Goal: Task Accomplishment & Management: Use online tool/utility

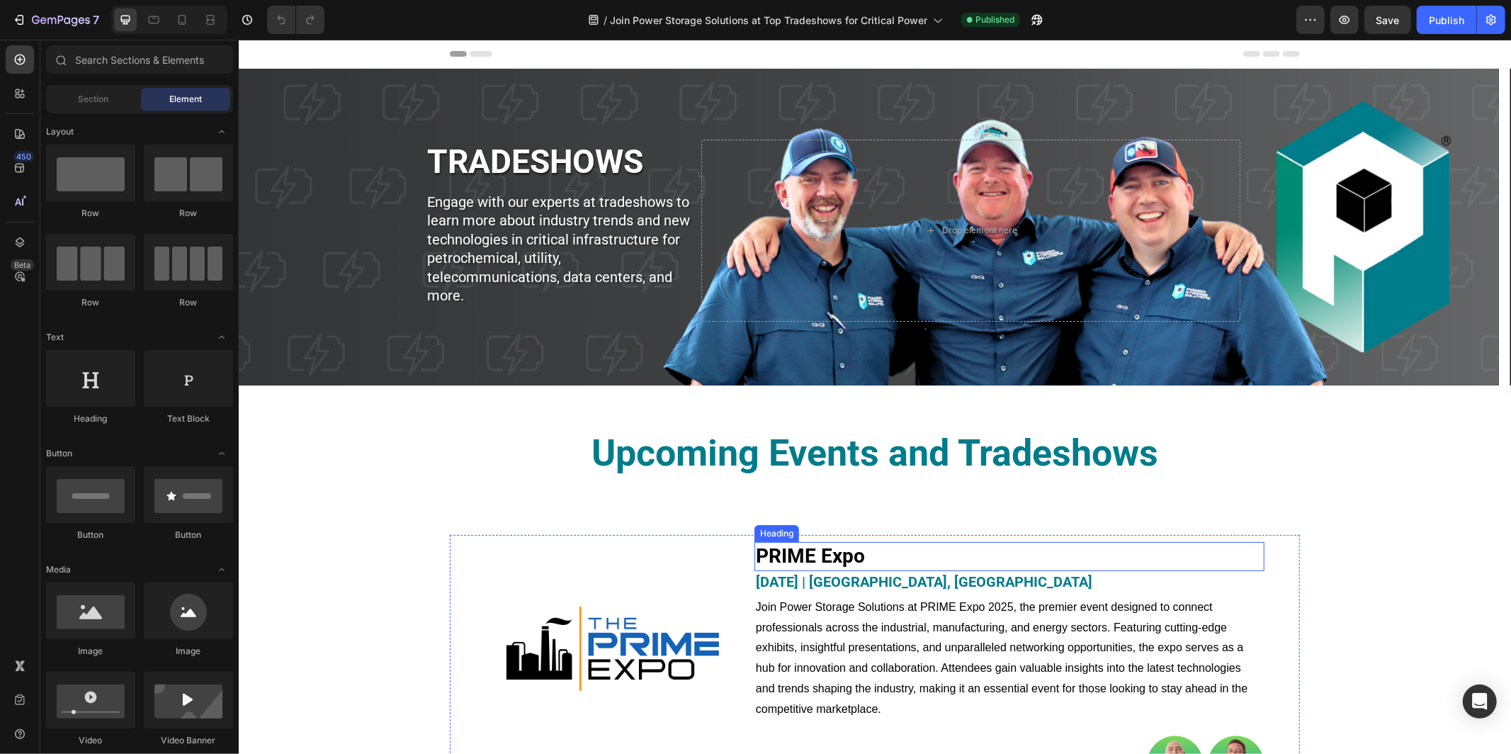
scroll to position [380, 0]
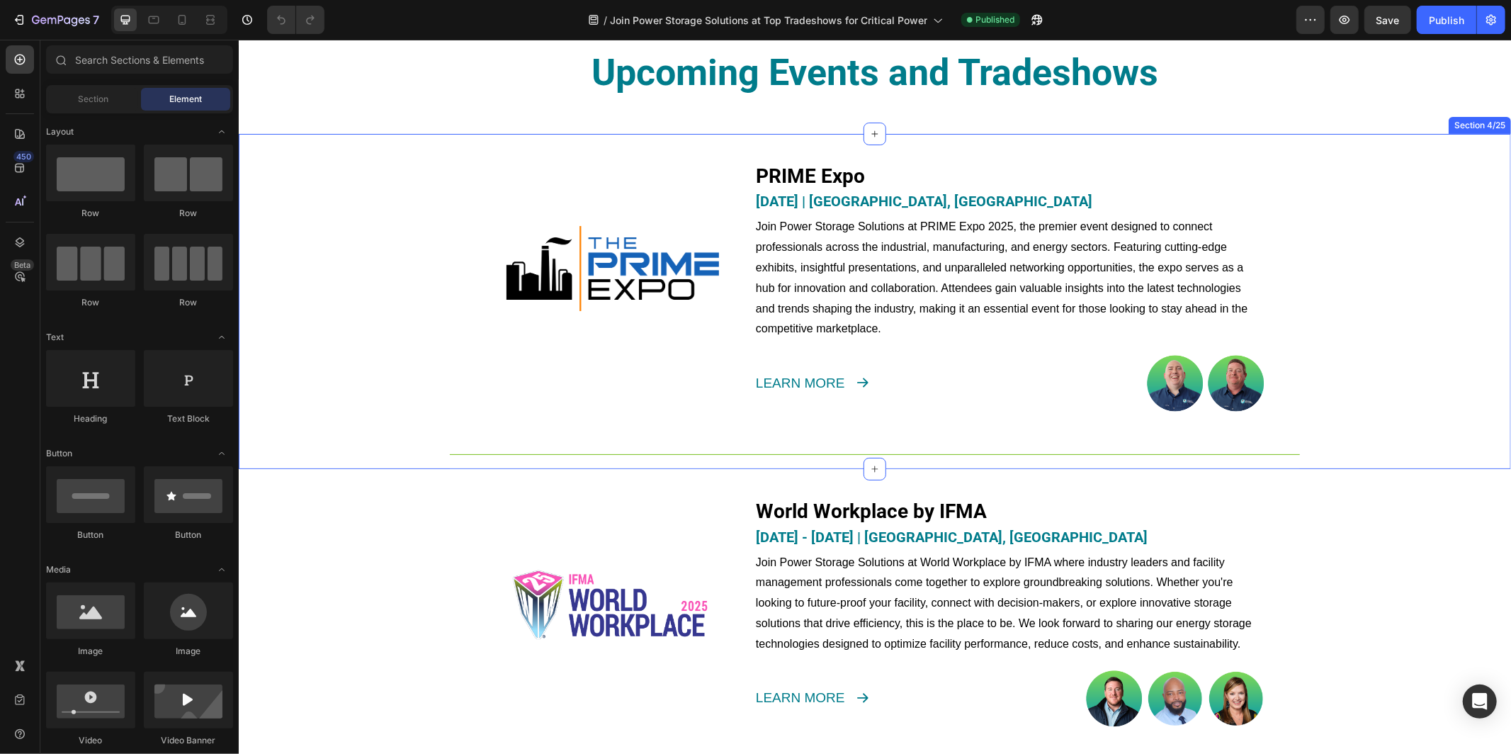
click at [375, 272] on div "Image PRIME Expo Heading [DATE] | [GEOGRAPHIC_DATA], [GEOGRAPHIC_DATA] Heading …" at bounding box center [874, 293] width 1272 height 321
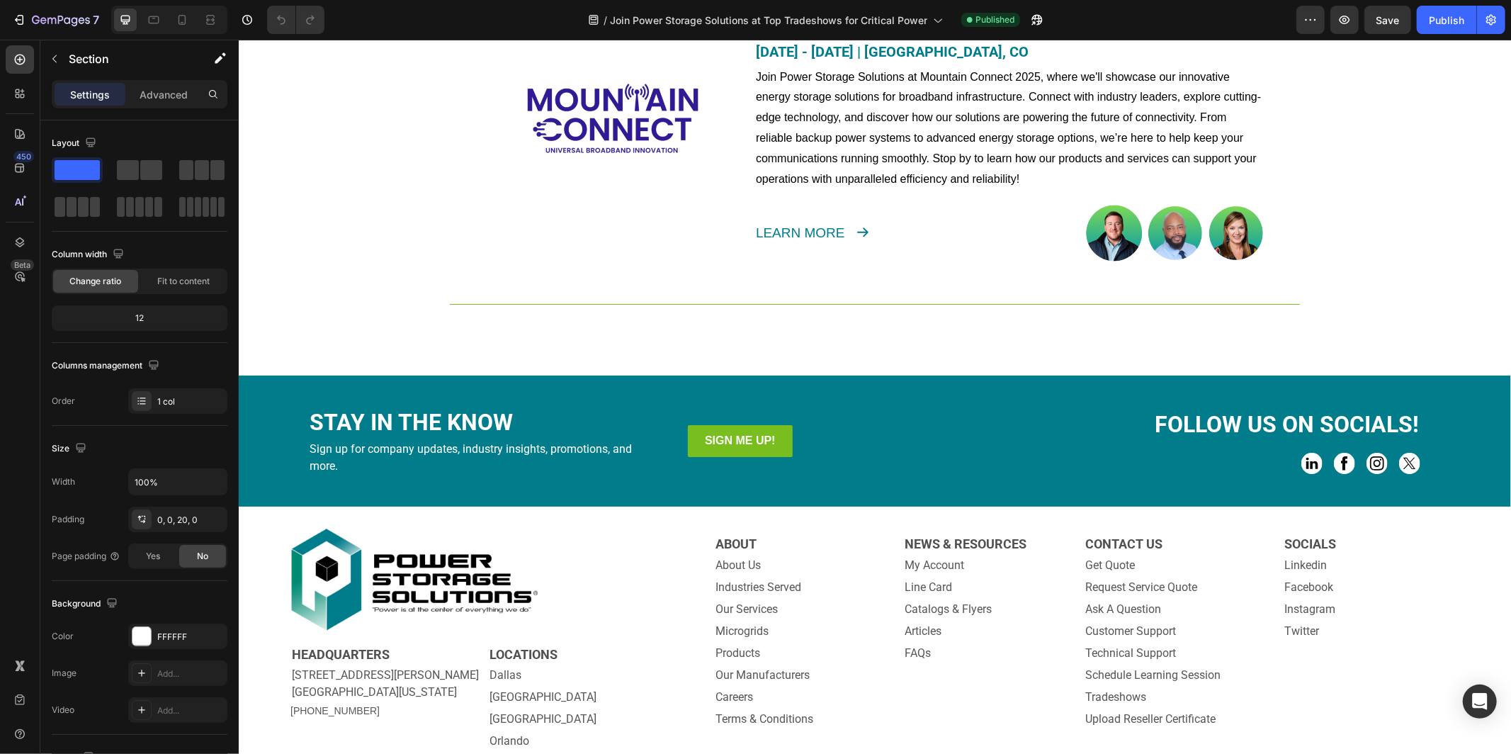
scroll to position [5503, 0]
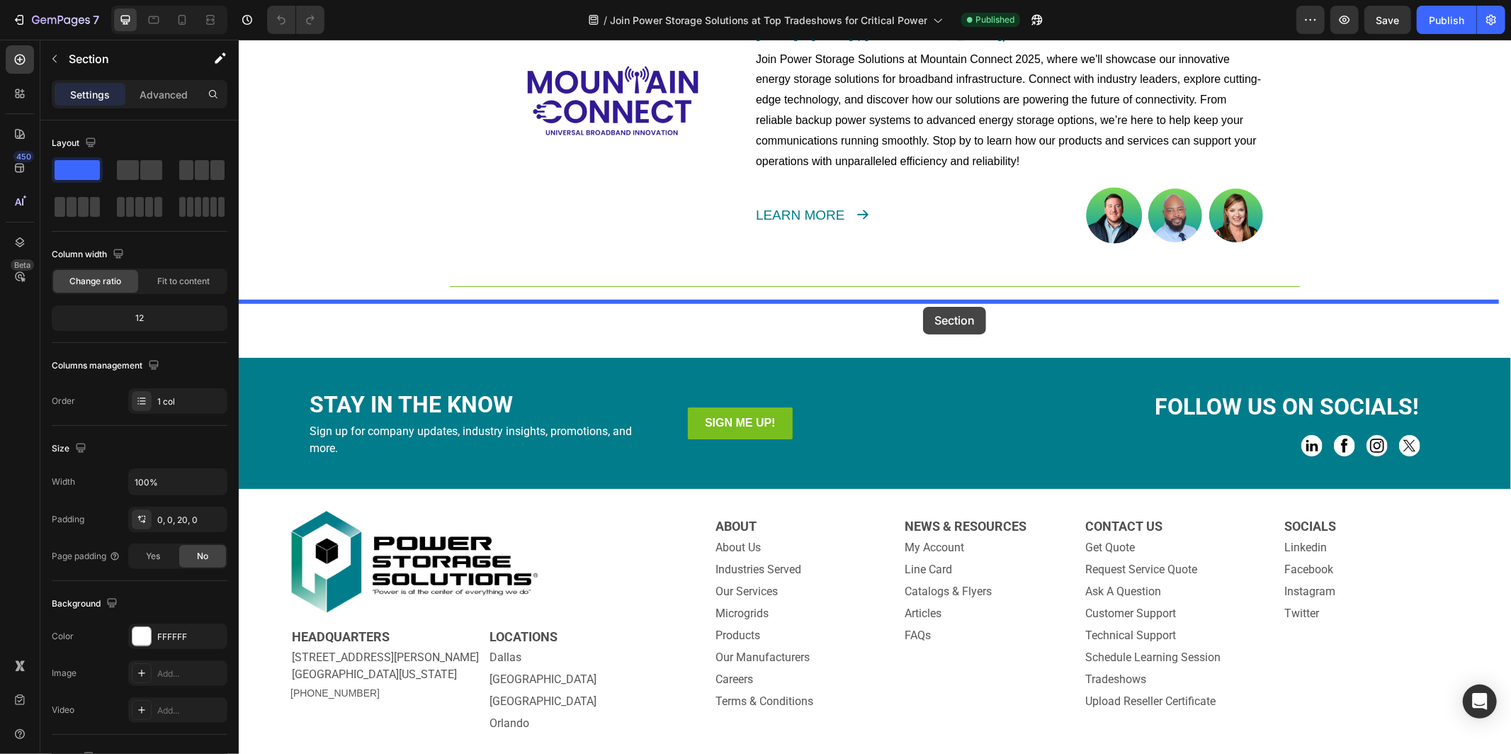
drag, startPoint x: 1201, startPoint y: 119, endPoint x: 922, endPoint y: 306, distance: 335.4
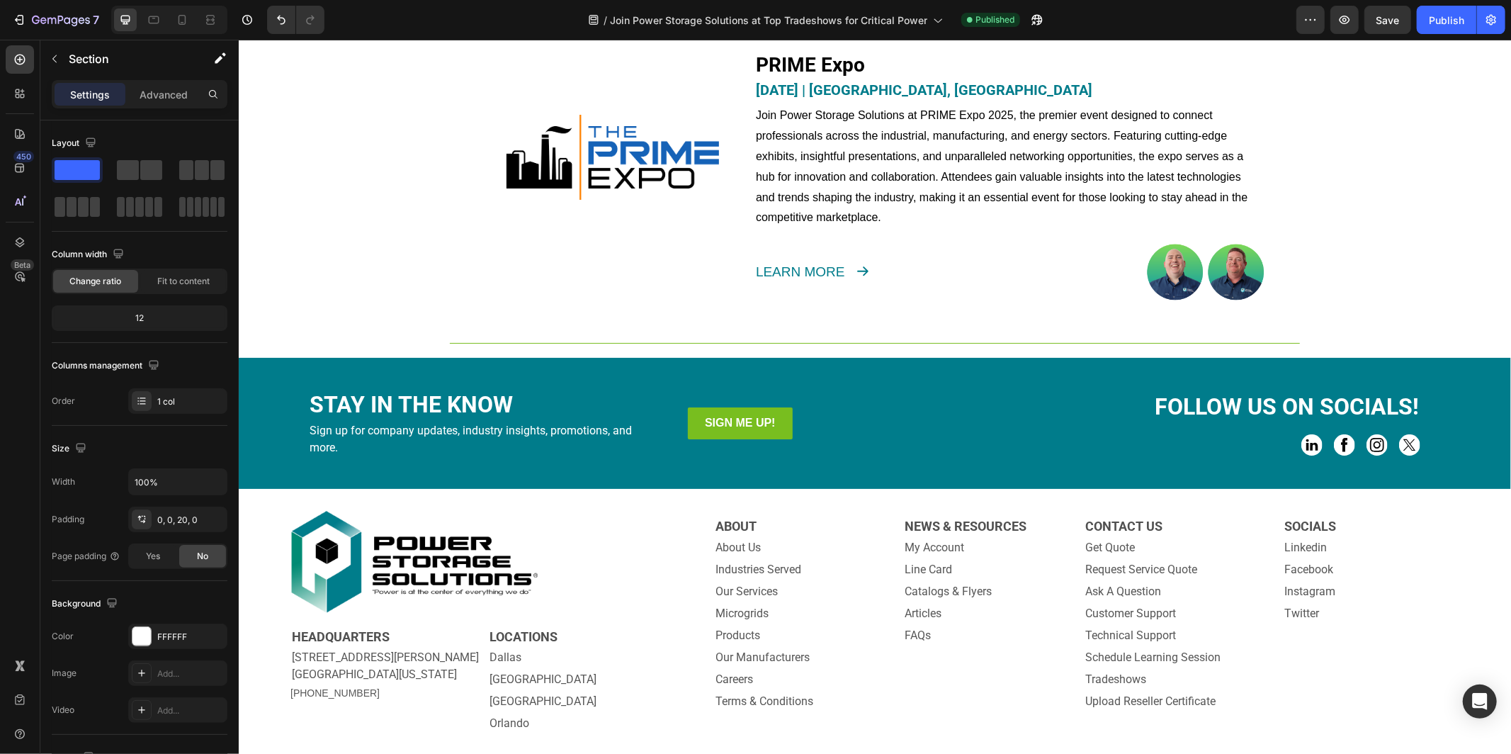
scroll to position [5168, 0]
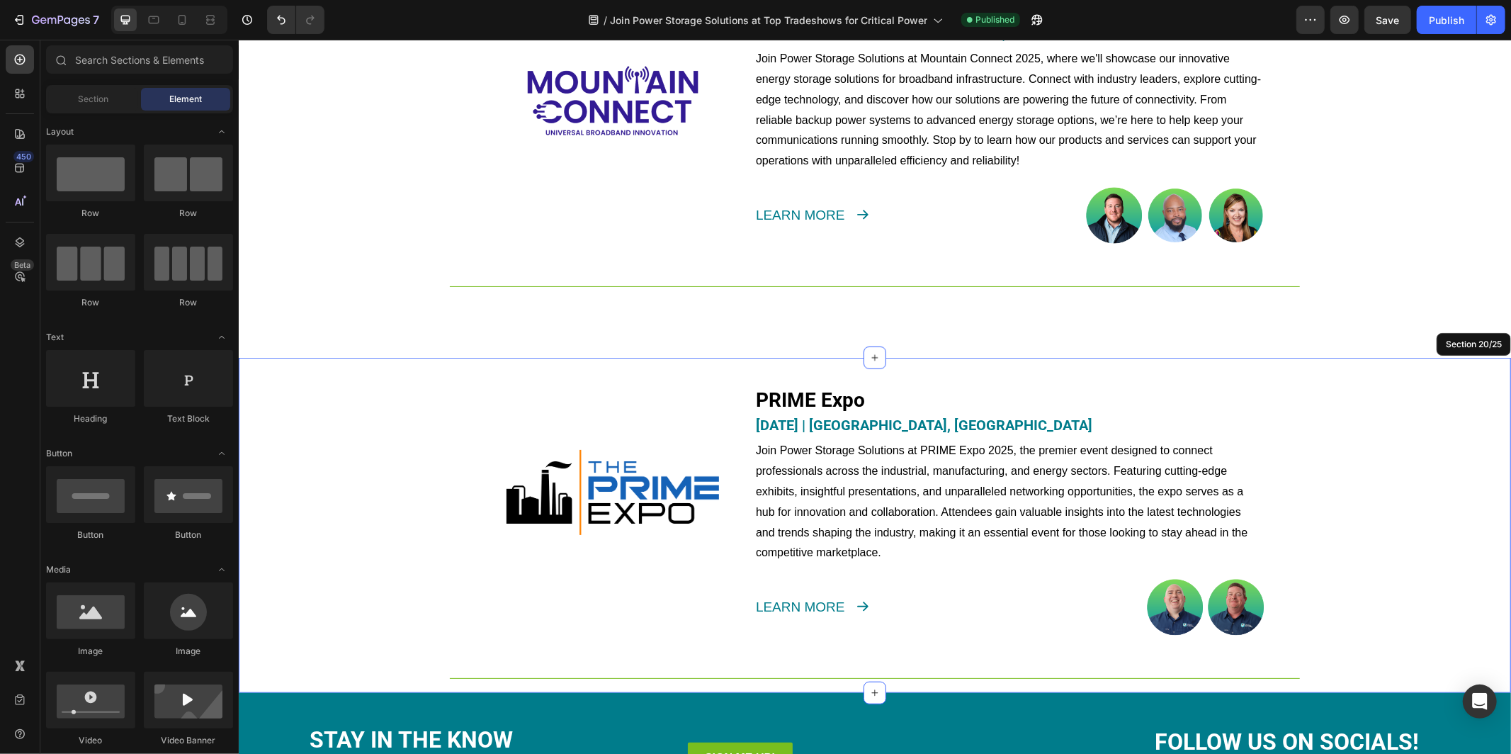
click at [332, 194] on div "Image Mountain Connect Heading [DATE] - [DATE] | [GEOGRAPHIC_DATA], co Heading …" at bounding box center [874, 125] width 1272 height 321
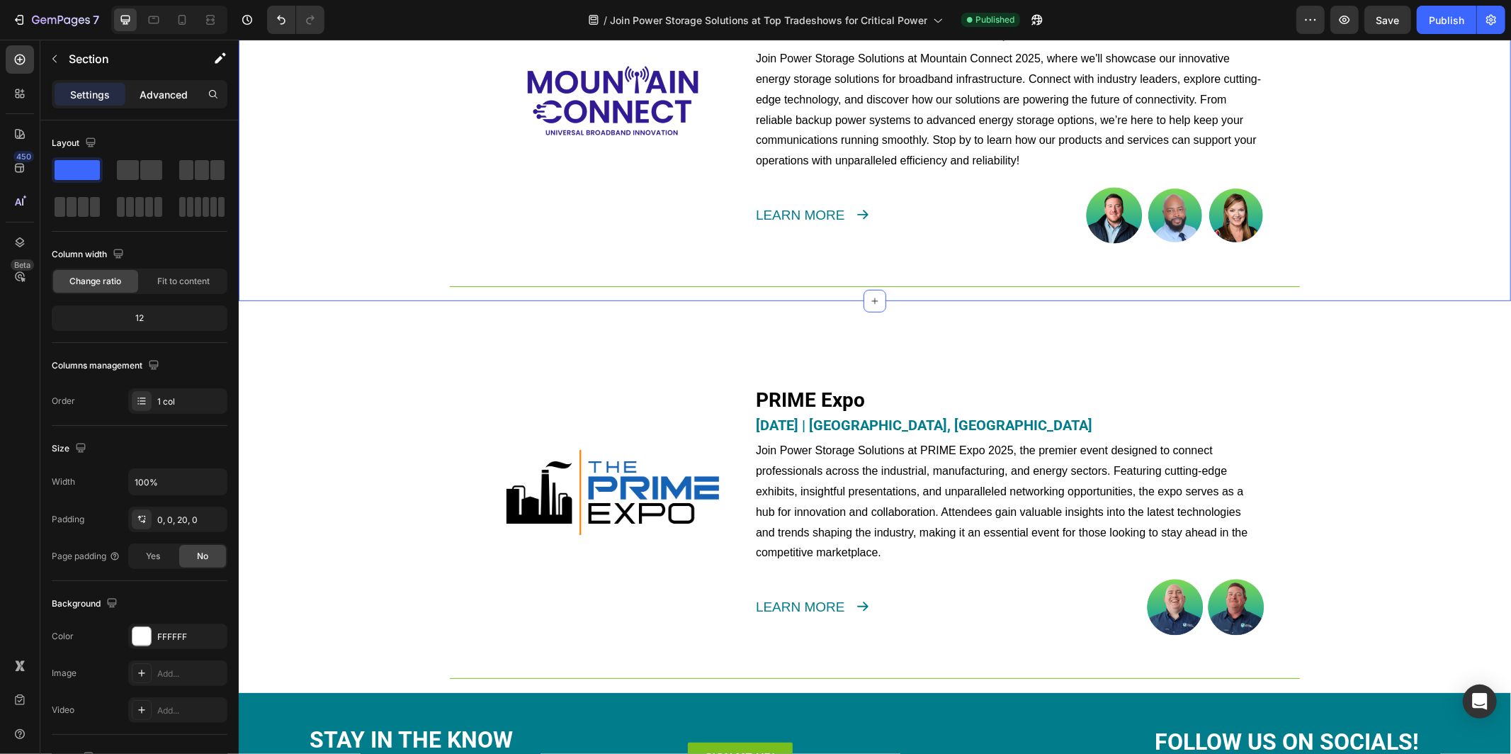
click at [160, 103] on div "Advanced" at bounding box center [163, 94] width 71 height 23
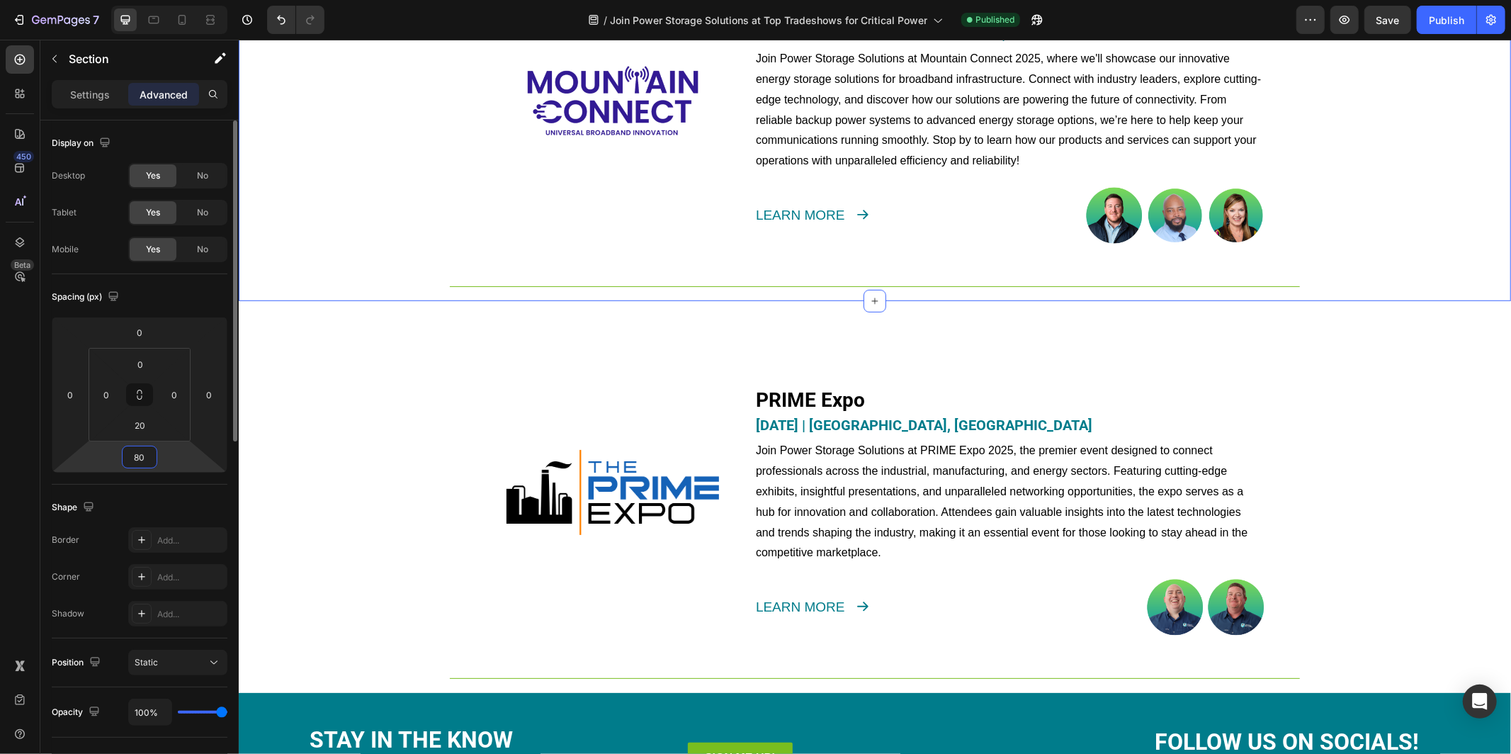
click at [144, 458] on input "80" at bounding box center [139, 456] width 28 height 21
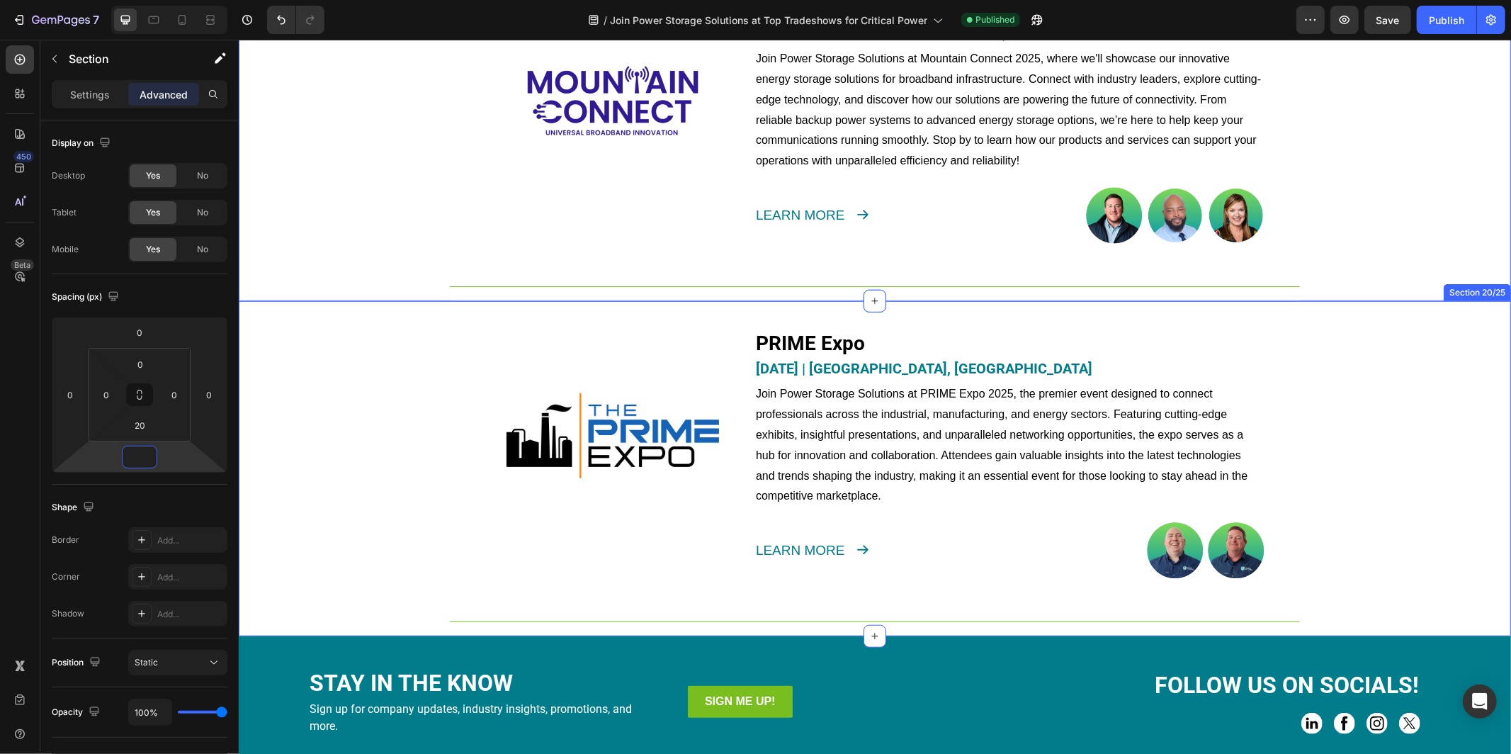
click at [289, 495] on div "Image PRIME Expo Heading [DATE] | [GEOGRAPHIC_DATA], [GEOGRAPHIC_DATA] Heading …" at bounding box center [874, 460] width 1272 height 321
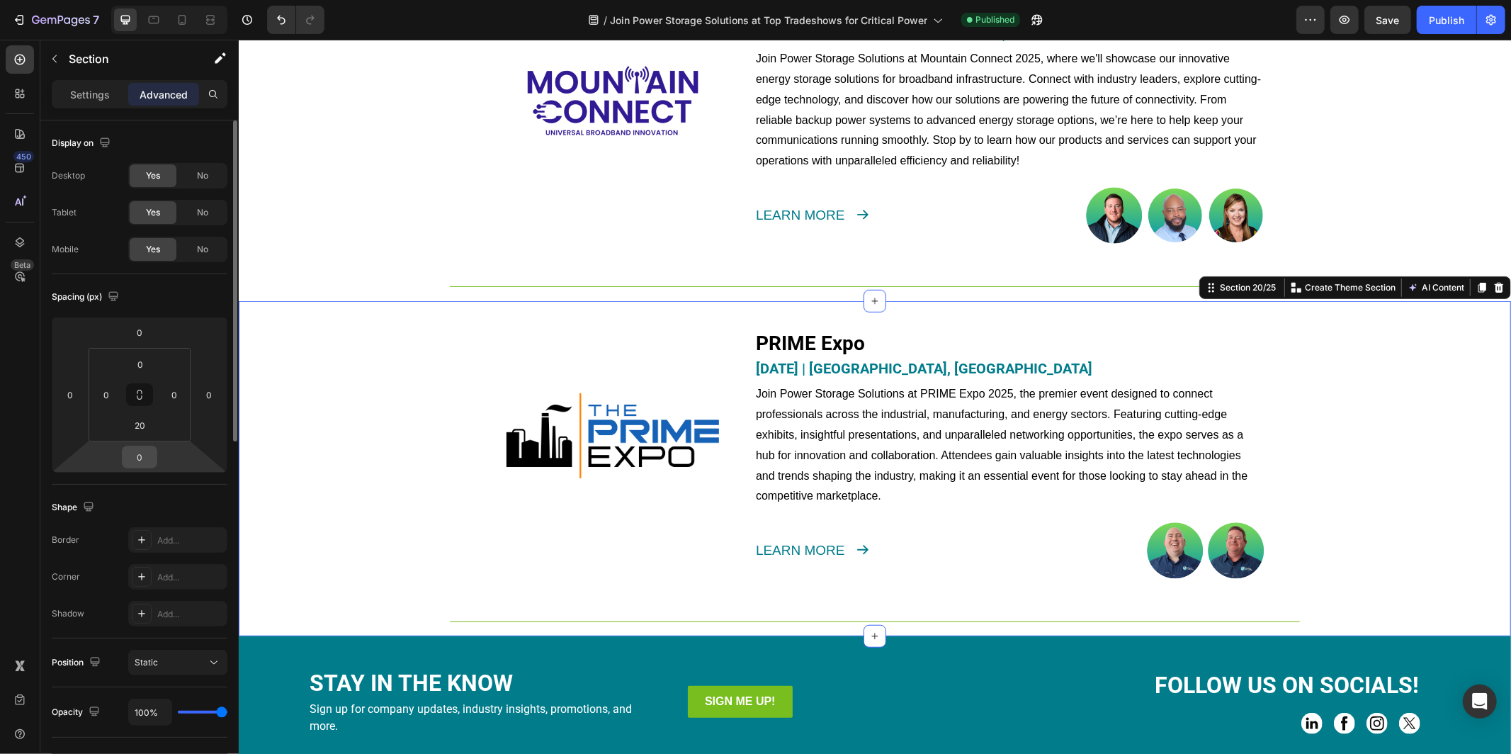
click at [145, 461] on input "0" at bounding box center [139, 456] width 28 height 21
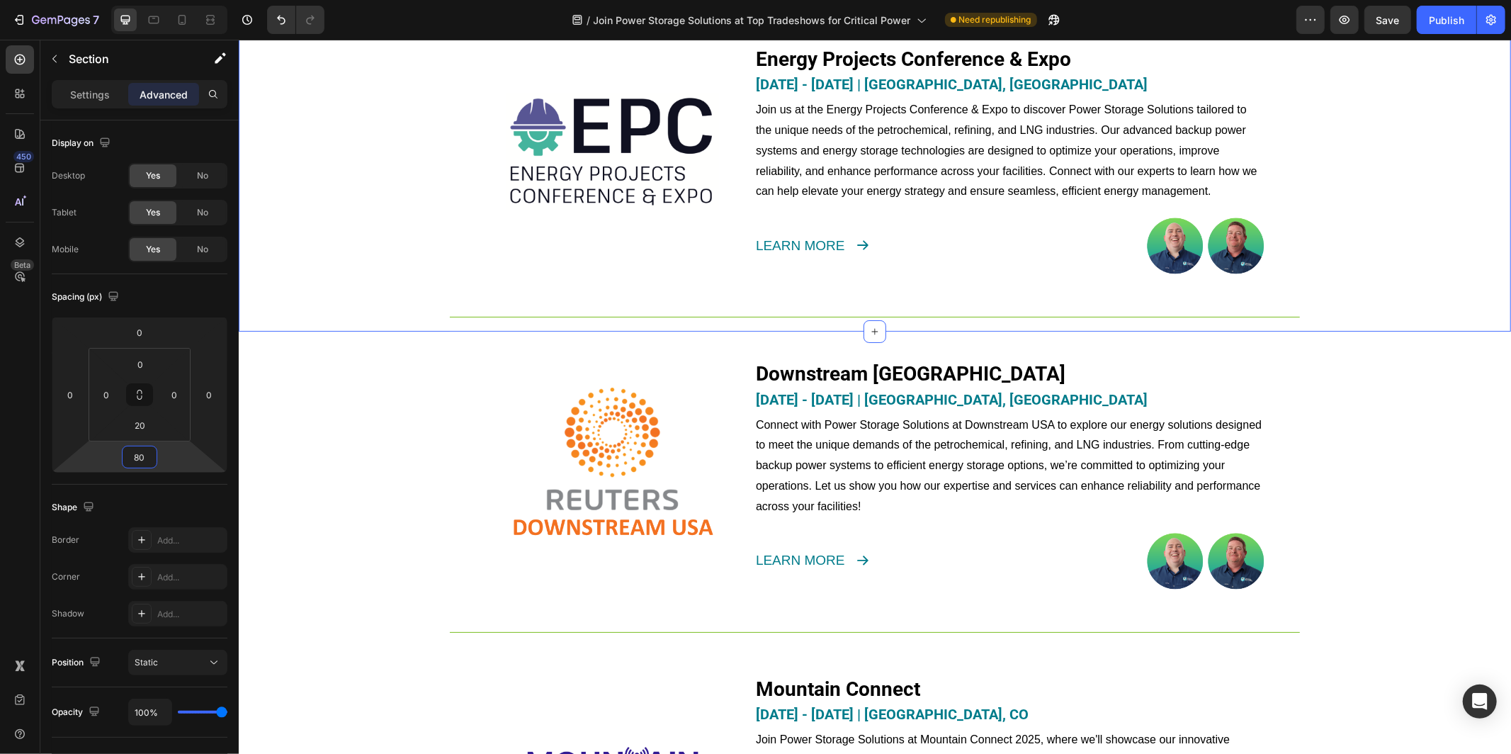
scroll to position [3516, 0]
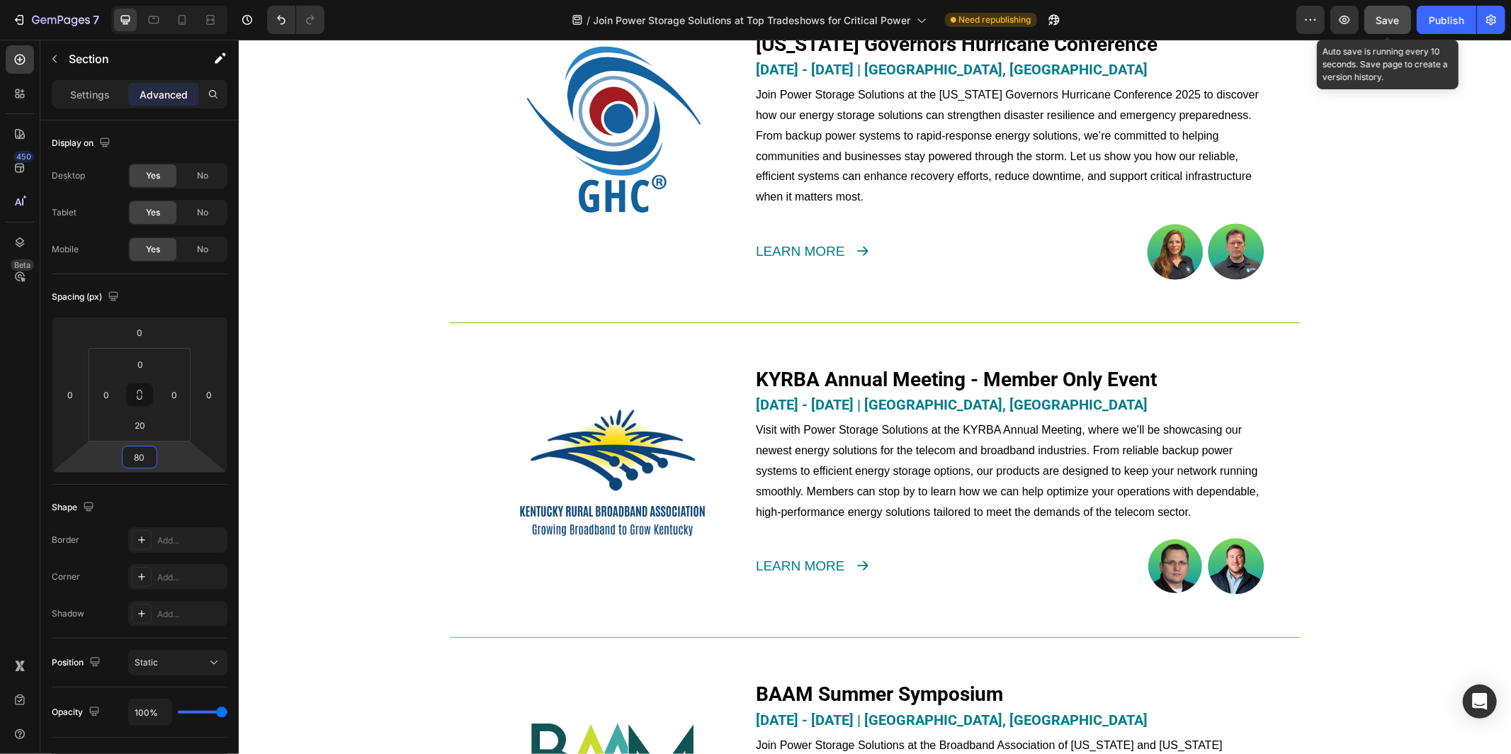
type input "80"
click at [1384, 21] on span "Save" at bounding box center [1388, 20] width 23 height 12
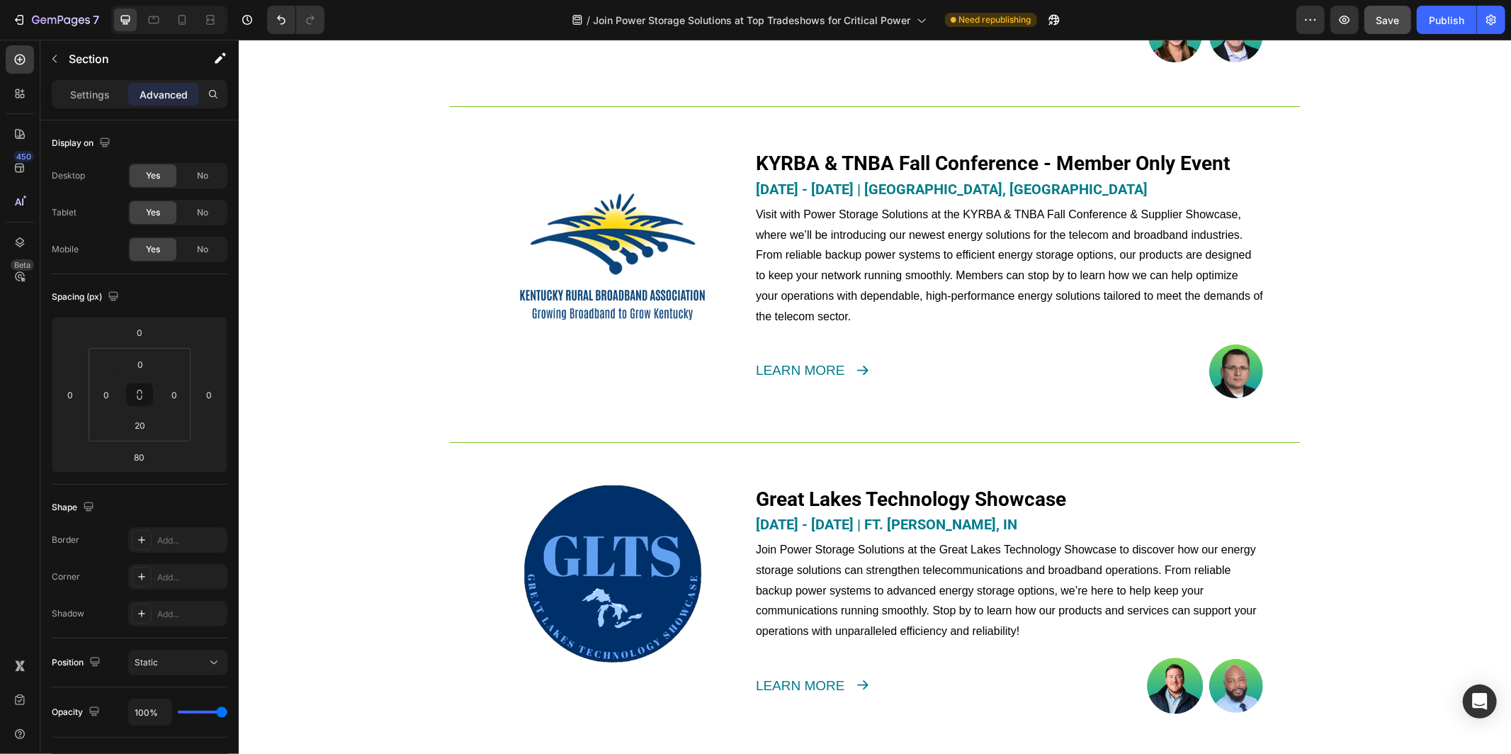
scroll to position [1343, 0]
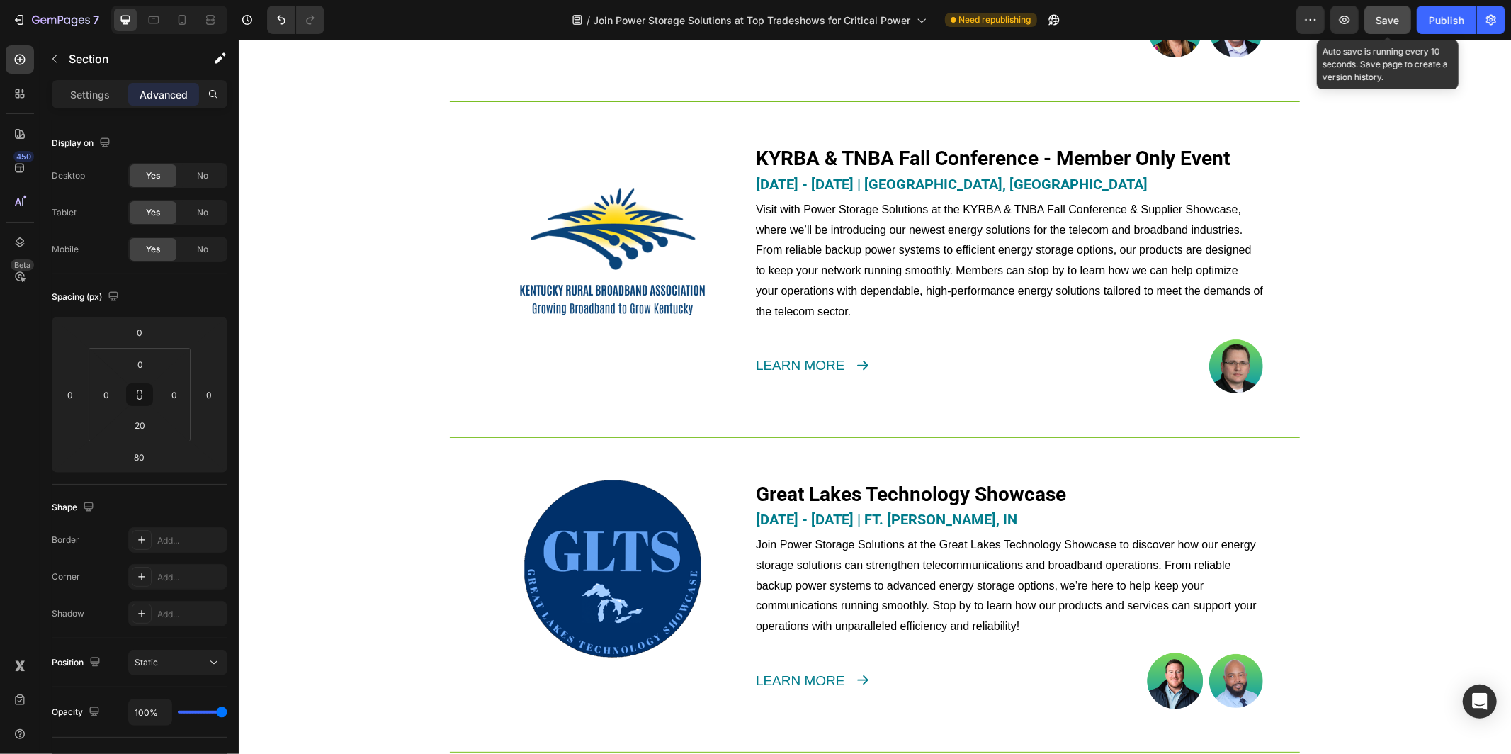
click at [1384, 25] on span "Save" at bounding box center [1388, 20] width 23 height 12
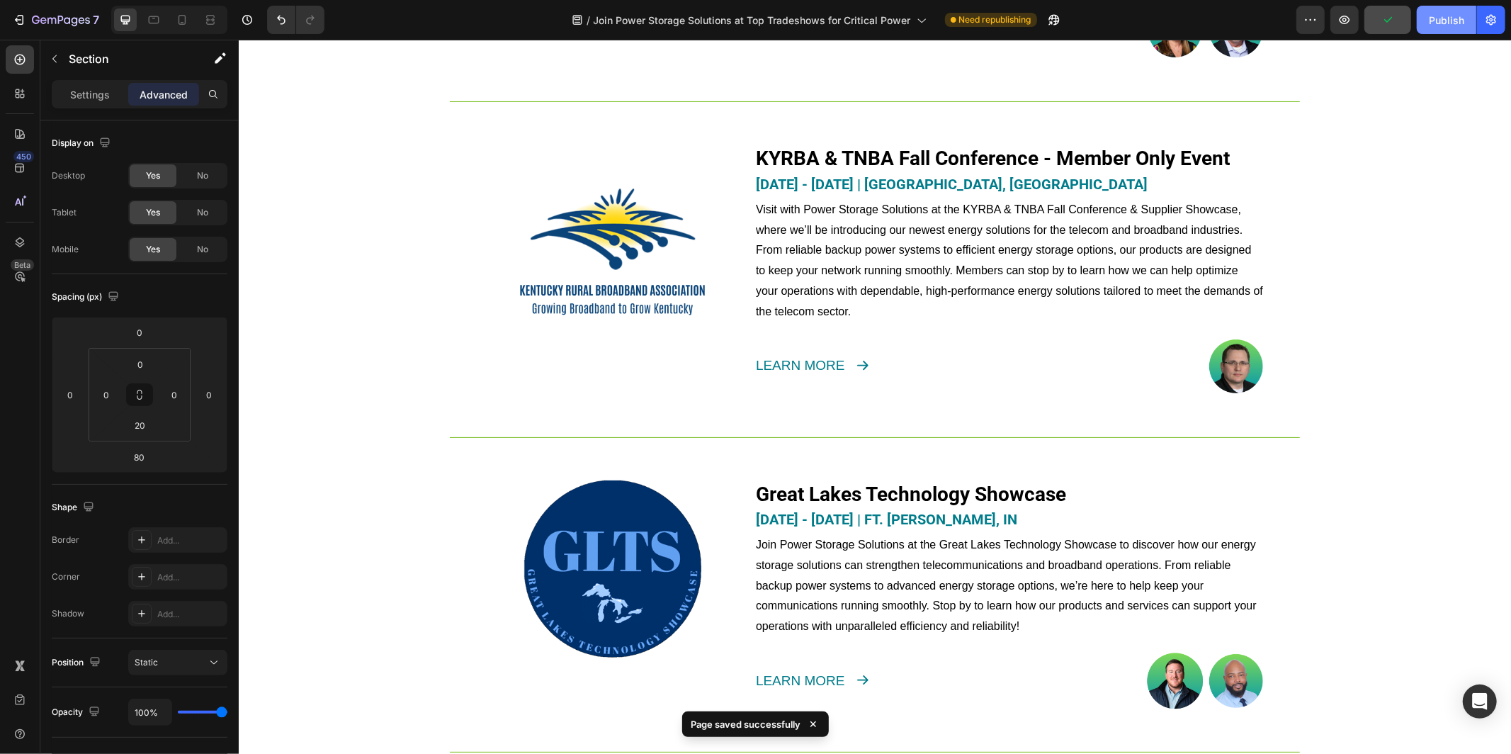
click at [1433, 23] on div "Publish" at bounding box center [1446, 20] width 35 height 15
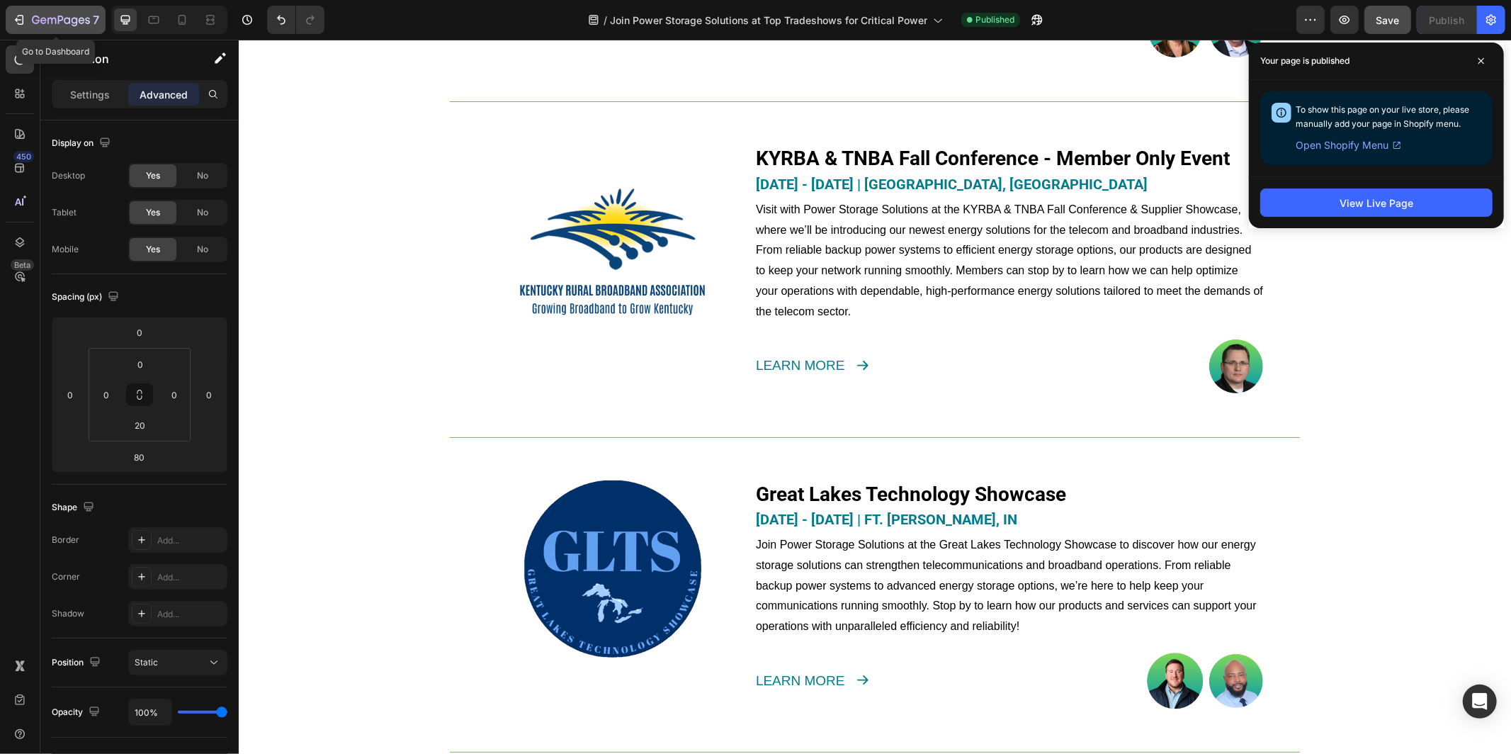
click at [52, 21] on icon "button" at bounding box center [51, 21] width 9 height 6
